Goal: Information Seeking & Learning: Learn about a topic

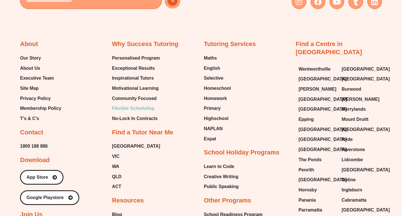
scroll to position [2263, 0]
click at [114, 104] on span "Flexible Scheduling" at bounding box center [133, 108] width 42 height 8
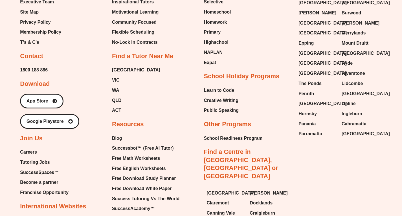
scroll to position [2344, 0]
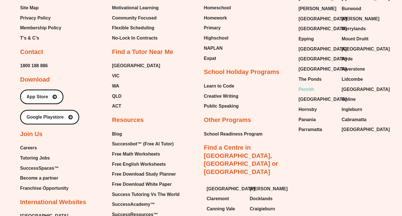
click at [309, 85] on span "Penrith" at bounding box center [306, 89] width 16 height 8
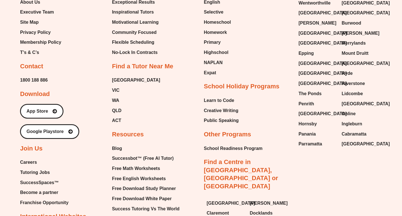
scroll to position [2328, 0]
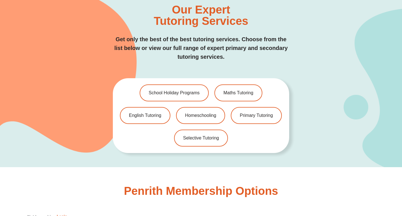
scroll to position [916, 0]
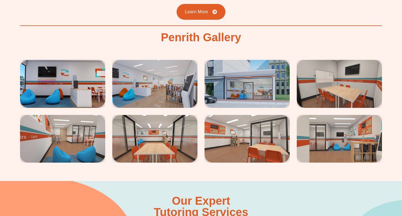
click at [243, 80] on img at bounding box center [247, 84] width 85 height 48
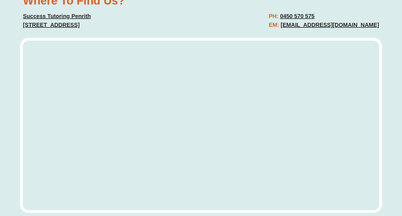
scroll to position [2050, 0]
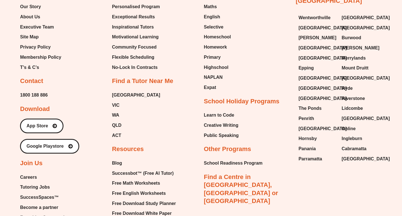
scroll to position [1169, 0]
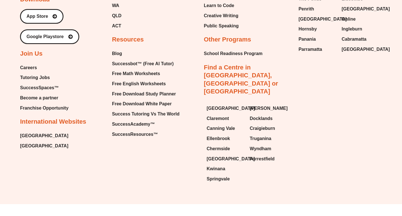
click at [44, 78] on span "Tutoring Jobs" at bounding box center [35, 77] width 30 height 8
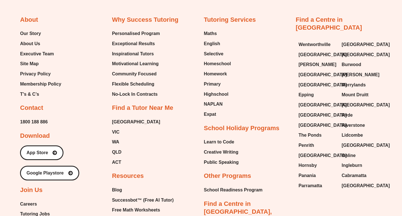
scroll to position [1032, 0]
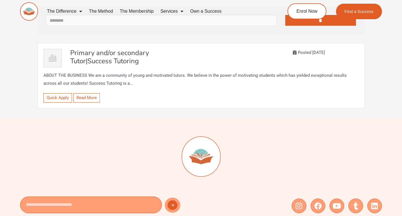
click at [127, 56] on span "Primary and/or secondary Tutor" at bounding box center [109, 56] width 79 height 17
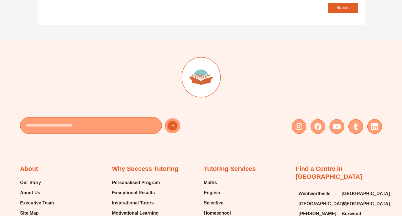
scroll to position [621, 0]
